Goal: Information Seeking & Learning: Learn about a topic

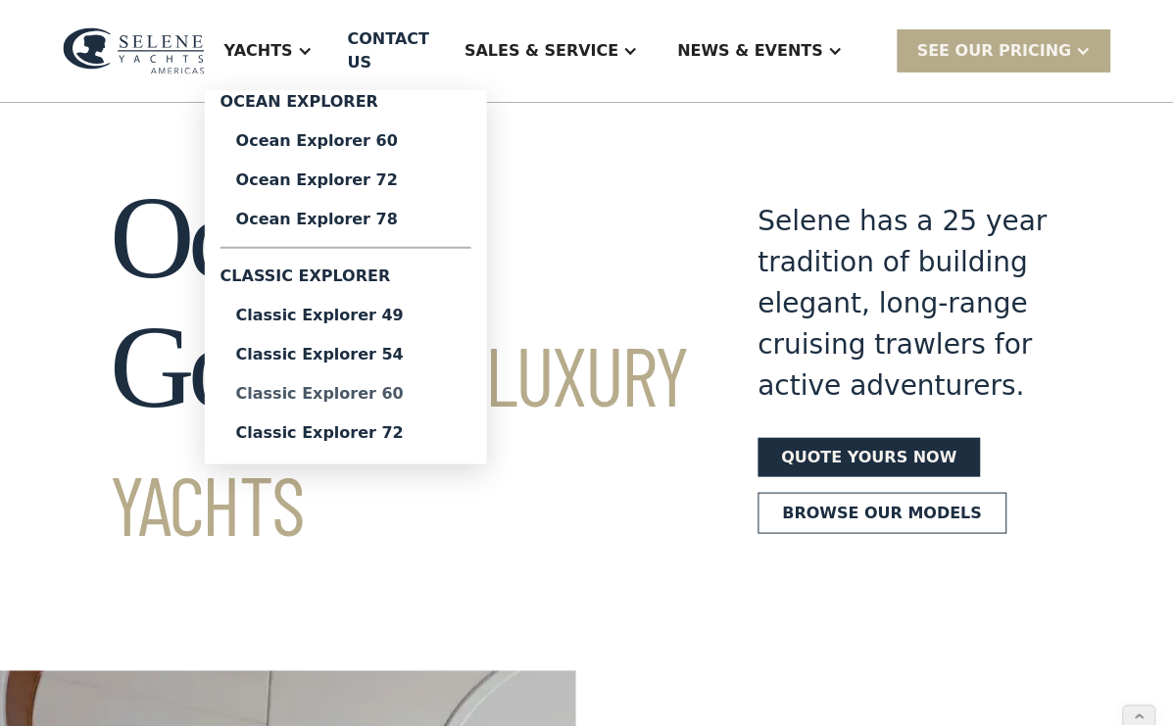
click at [384, 393] on div "Classic Explorer 60" at bounding box center [345, 394] width 219 height 16
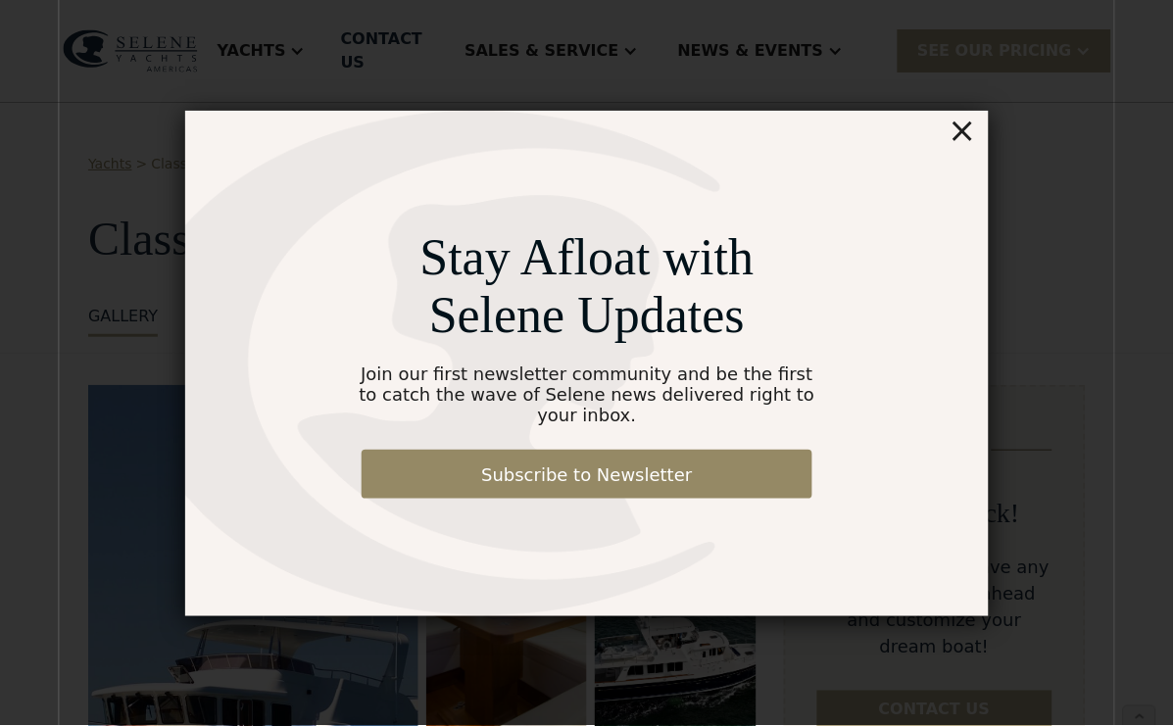
click at [973, 145] on div "×" at bounding box center [962, 130] width 28 height 39
